Goal: Information Seeking & Learning: Learn about a topic

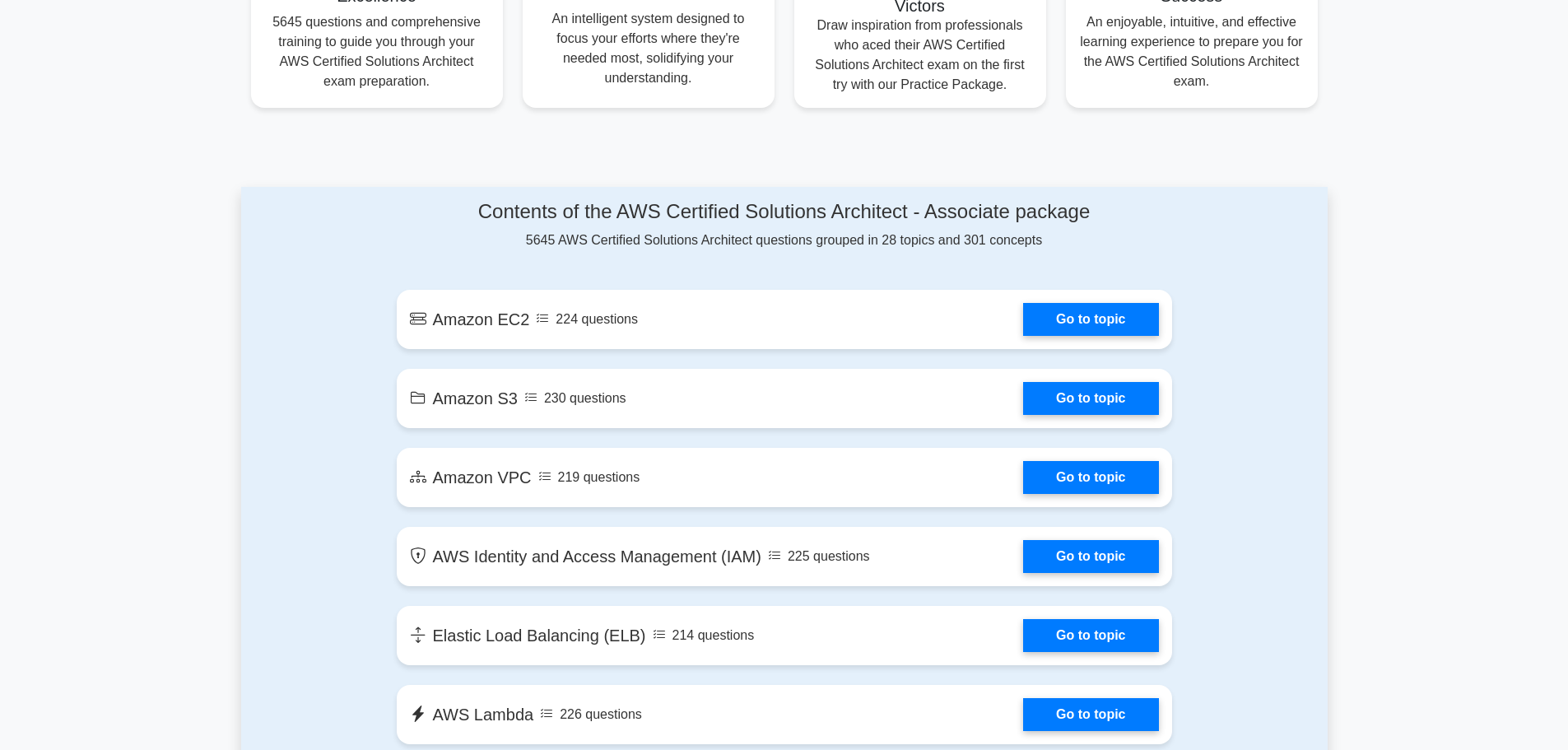
scroll to position [741, 0]
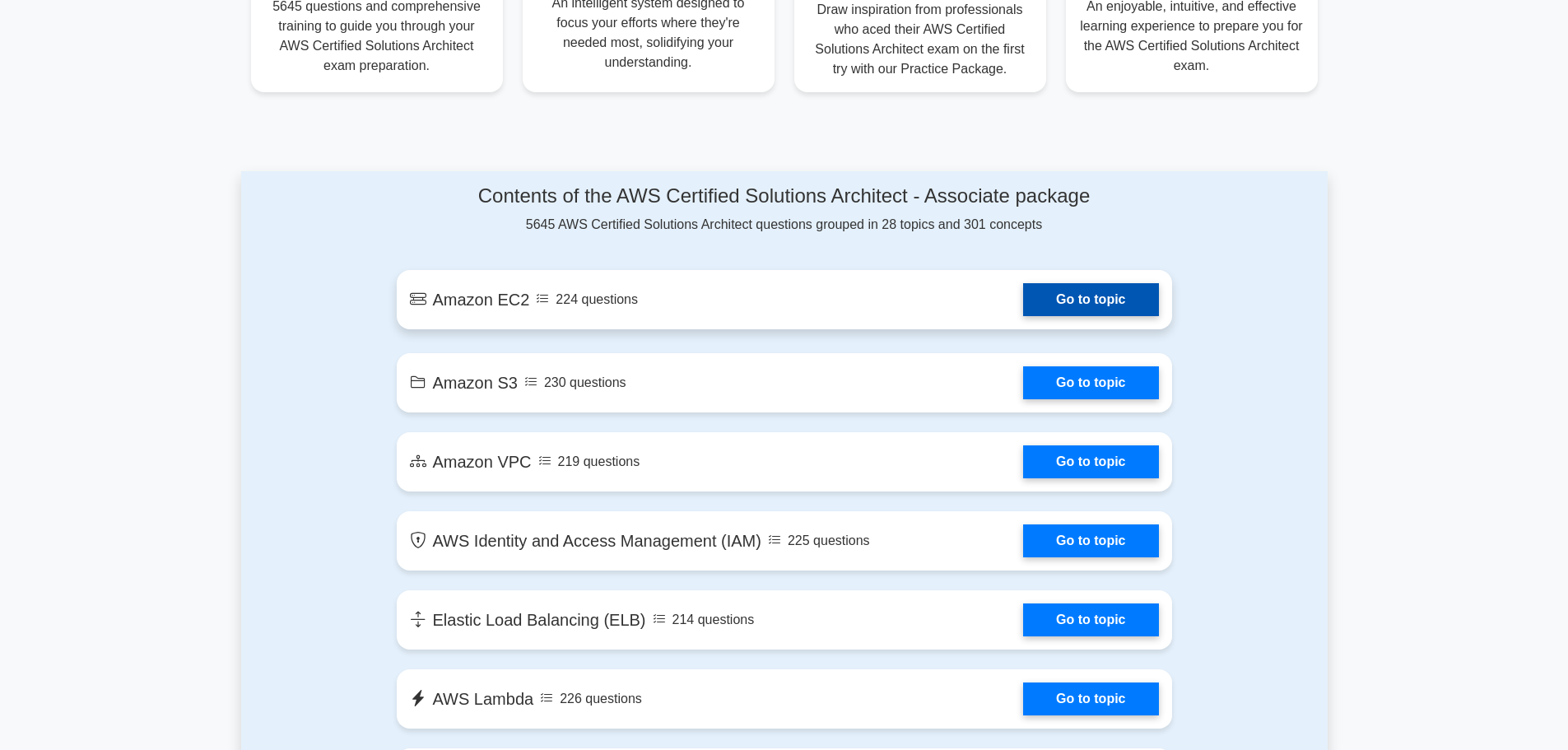
click at [1085, 300] on link "Go to topic" at bounding box center [1091, 299] width 135 height 33
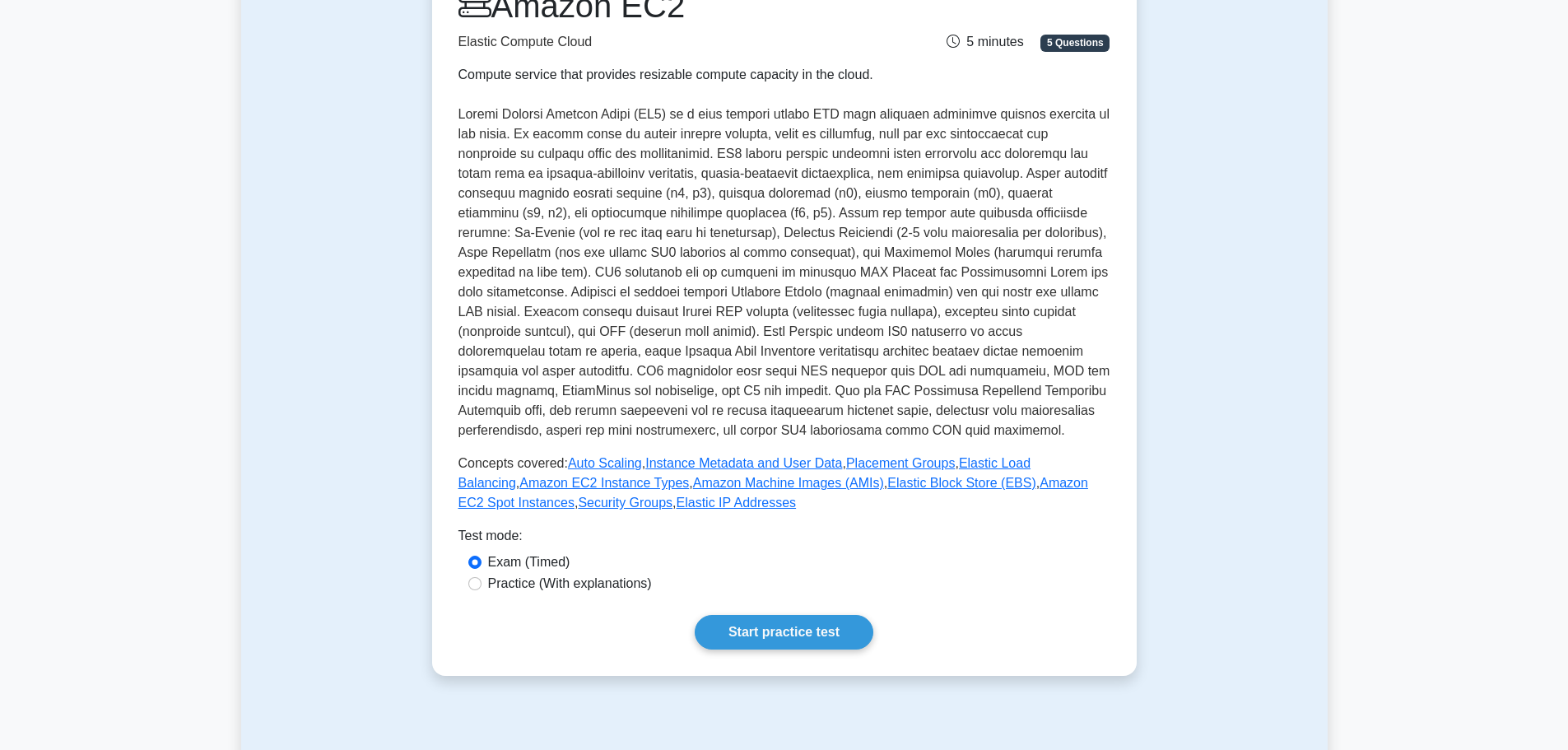
scroll to position [165, 0]
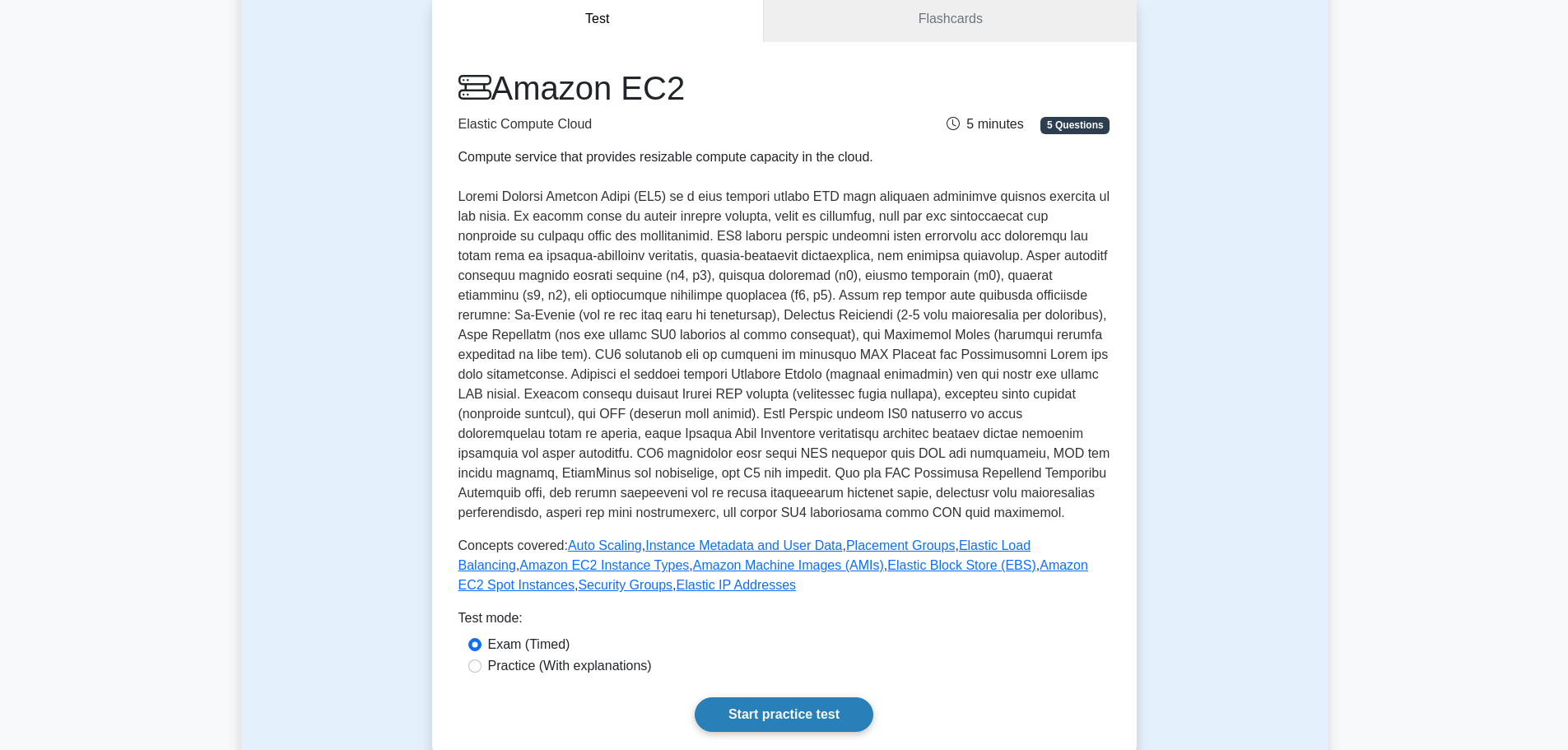
click at [790, 723] on link "Start practice test" at bounding box center [784, 714] width 179 height 34
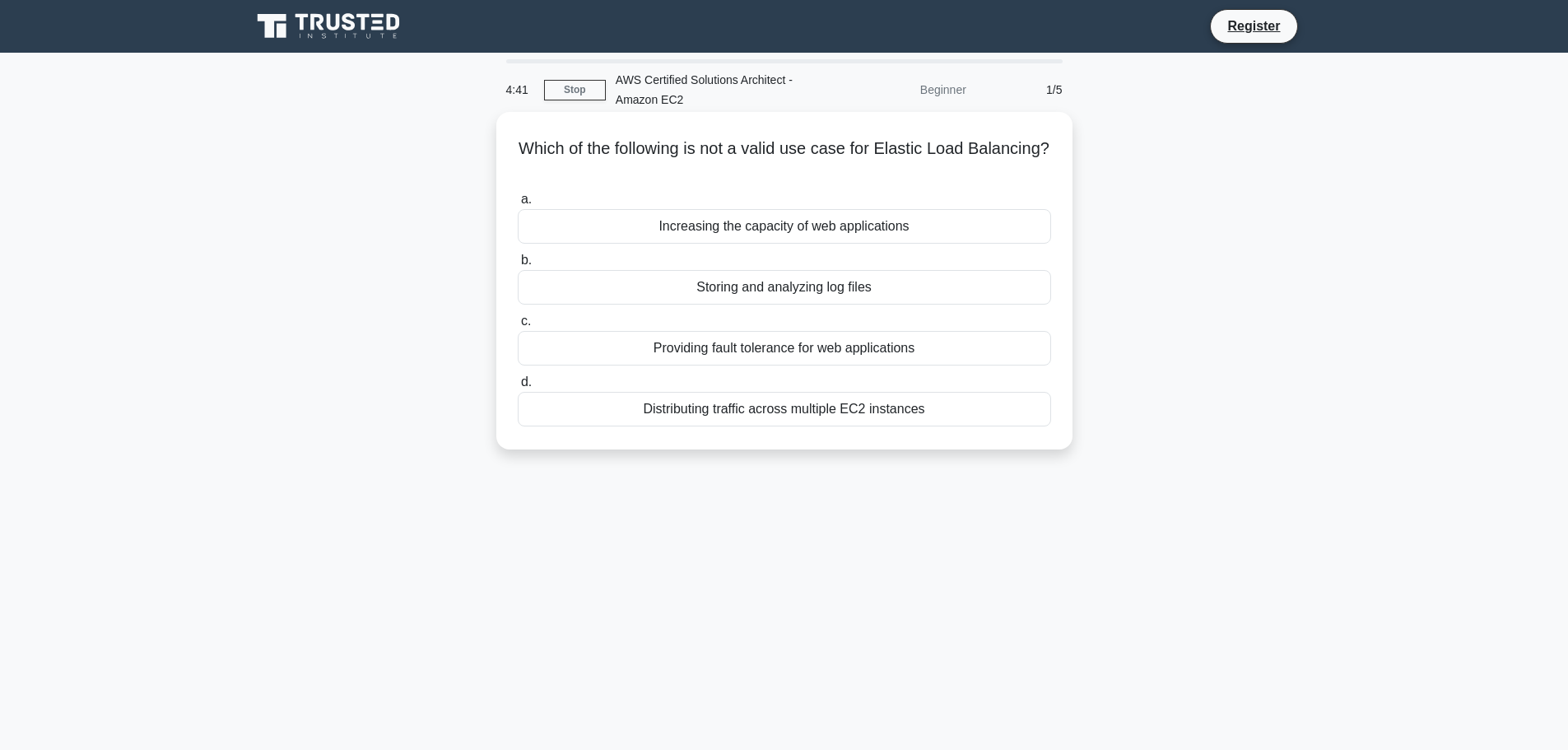
click at [820, 288] on div "Storing and analyzing log files" at bounding box center [785, 287] width 533 height 34
click at [518, 266] on input "b. Storing and analyzing log files" at bounding box center [518, 260] width 0 height 11
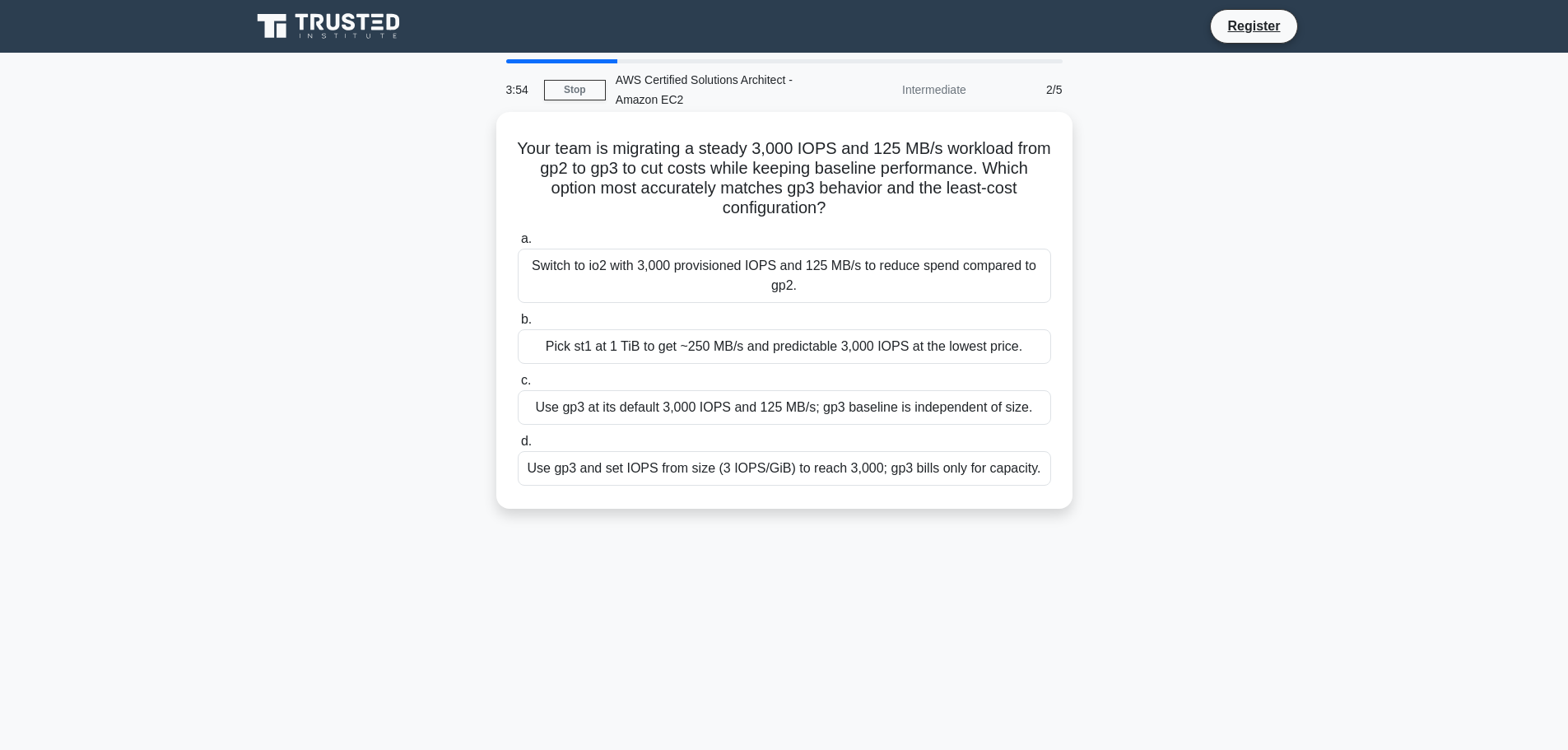
click at [649, 473] on div "Use gp3 and set IOPS from size (3 IOPS/GiB) to reach 3,000; gp3 bills only for …" at bounding box center [785, 469] width 533 height 34
click at [518, 447] on input "d. Use gp3 and set IOPS from size (3 IOPS/GiB) to reach 3,000; gp3 bills only f…" at bounding box center [518, 441] width 0 height 11
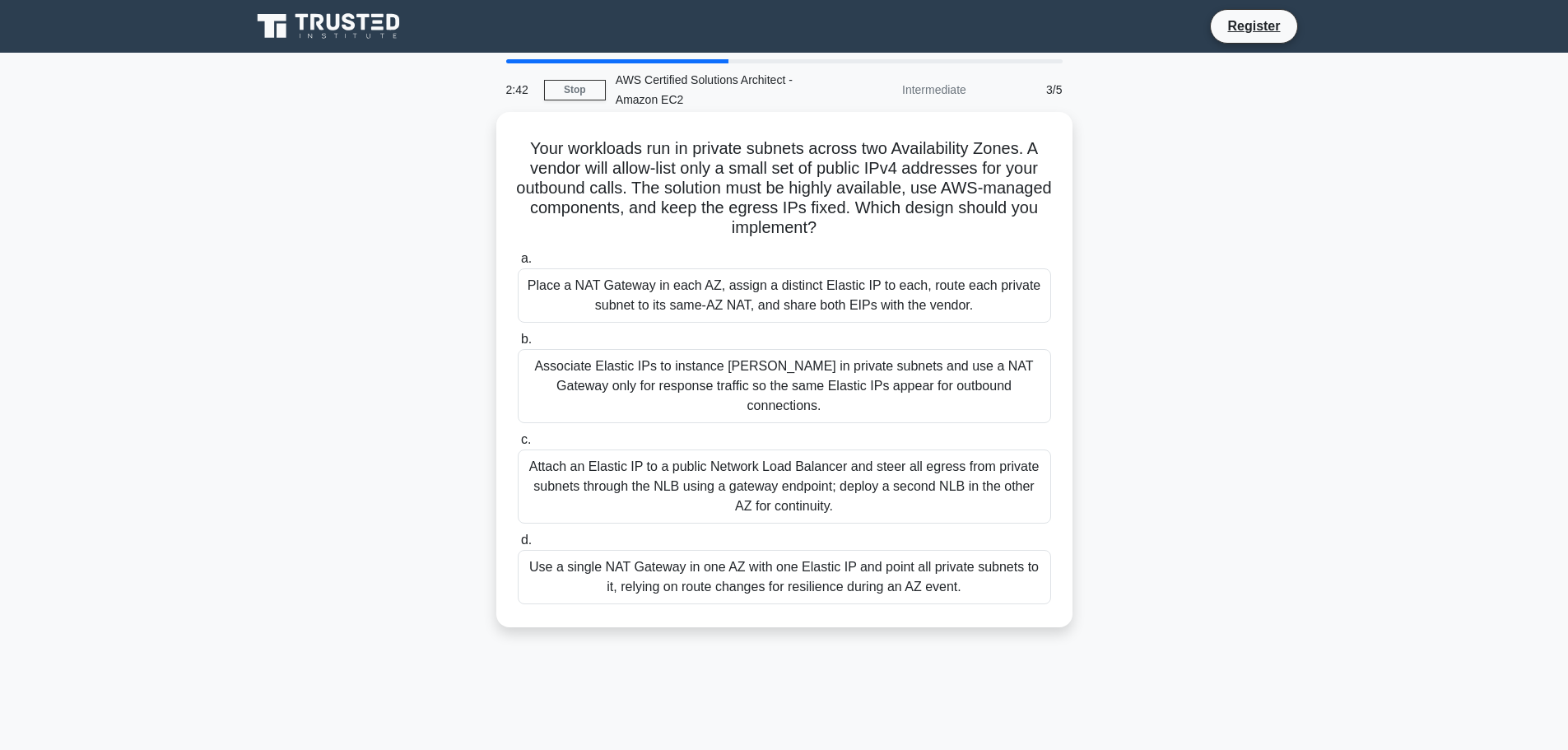
click at [757, 571] on div "Use a single NAT Gateway in one AZ with one Elastic IP and point all private su…" at bounding box center [785, 577] width 533 height 55
click at [518, 546] on input "d. Use a single NAT Gateway in one AZ with one Elastic IP and point all private…" at bounding box center [518, 540] width 0 height 11
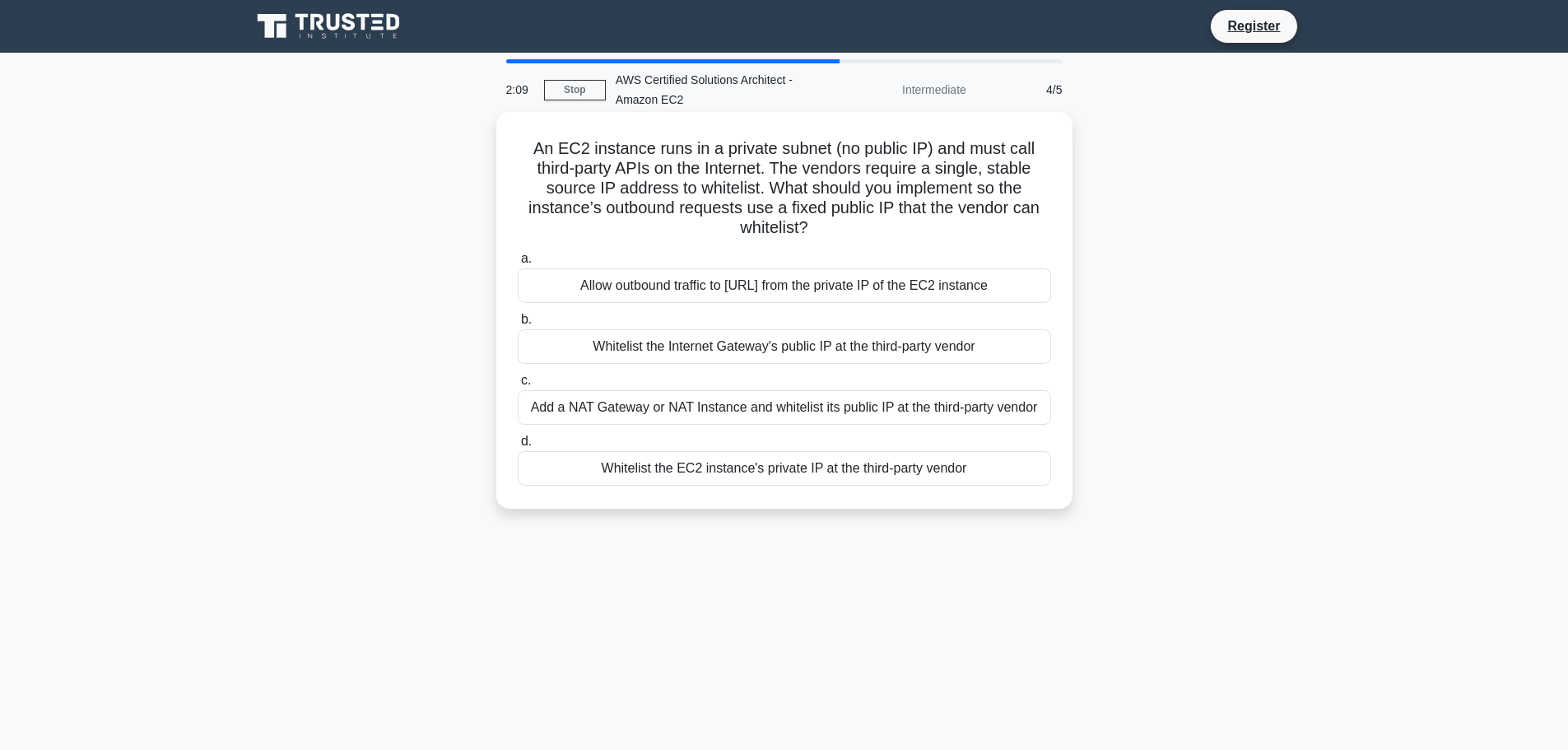
click at [733, 295] on div "Allow outbound traffic to [URL] from the private IP of the EC2 instance" at bounding box center [785, 286] width 533 height 34
click at [518, 264] on input "a. Allow outbound traffic to [URL] from the private IP of the EC2 instance" at bounding box center [518, 259] width 0 height 11
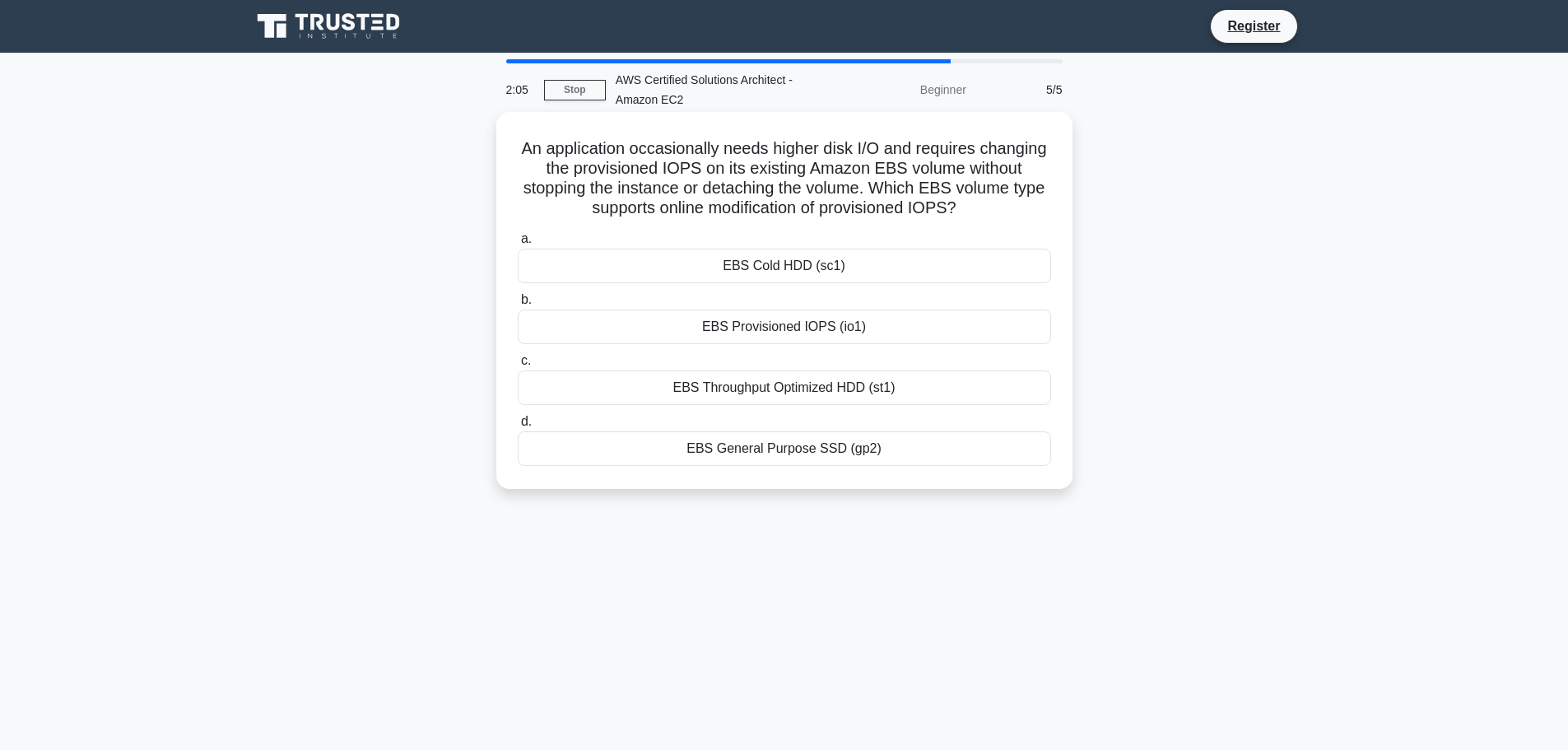
click at [775, 446] on div "EBS General Purpose SSD (gp2)" at bounding box center [785, 448] width 533 height 34
click at [518, 428] on input "d. EBS General Purpose SSD (gp2)" at bounding box center [518, 422] width 0 height 11
